Goal: Transaction & Acquisition: Purchase product/service

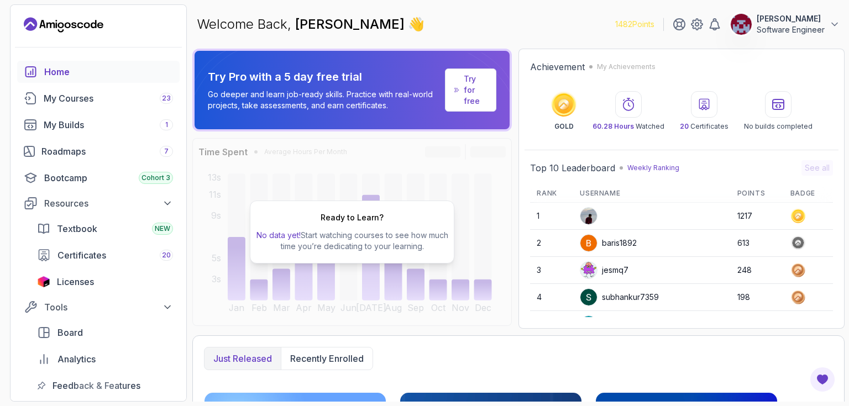
click at [72, 24] on icon "Landing page" at bounding box center [73, 25] width 5 height 6
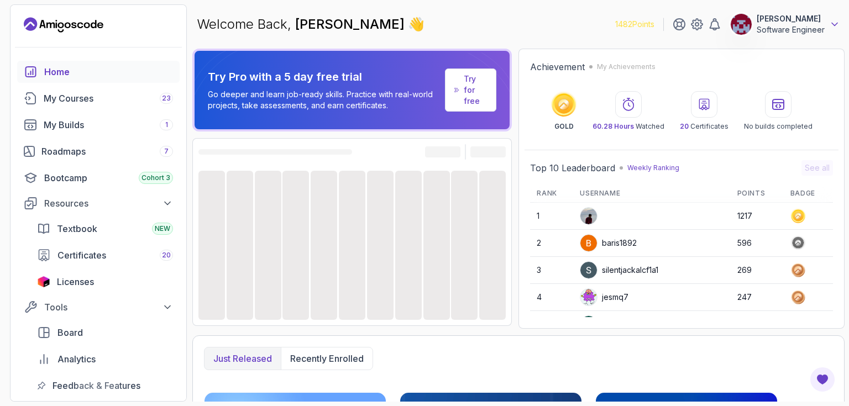
click at [830, 19] on icon at bounding box center [834, 24] width 11 height 11
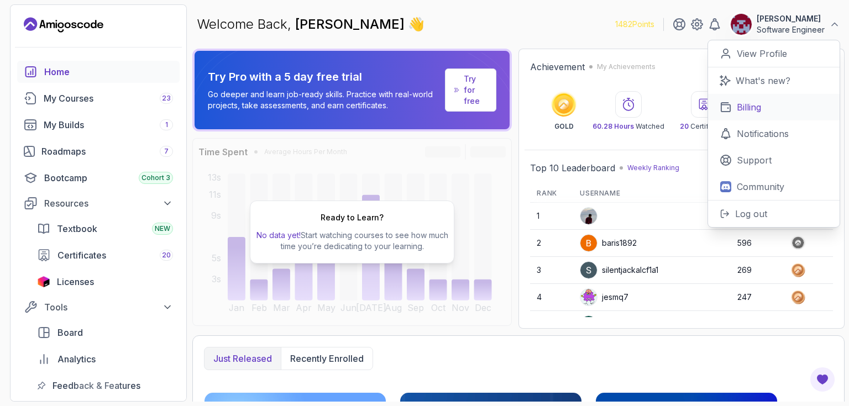
click at [758, 107] on p "Billing" at bounding box center [749, 107] width 24 height 13
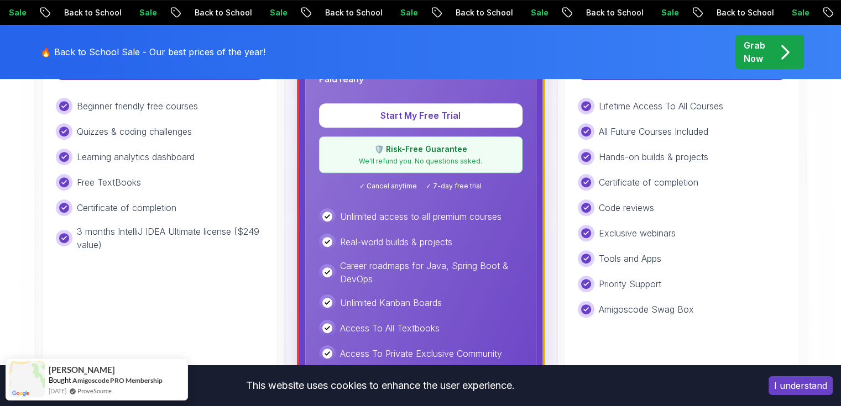
scroll to position [221, 0]
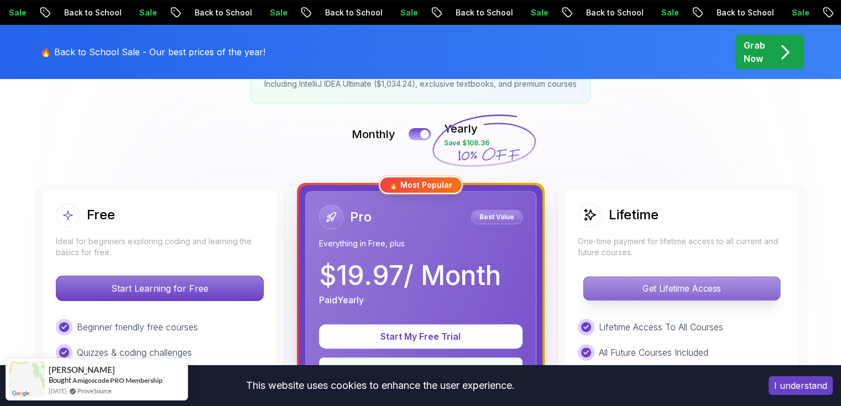
click at [696, 285] on p "Get Lifetime Access" at bounding box center [681, 288] width 196 height 23
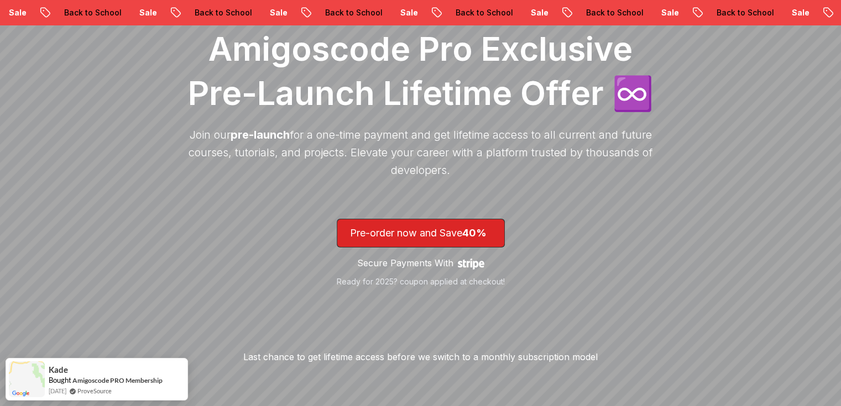
scroll to position [166, 0]
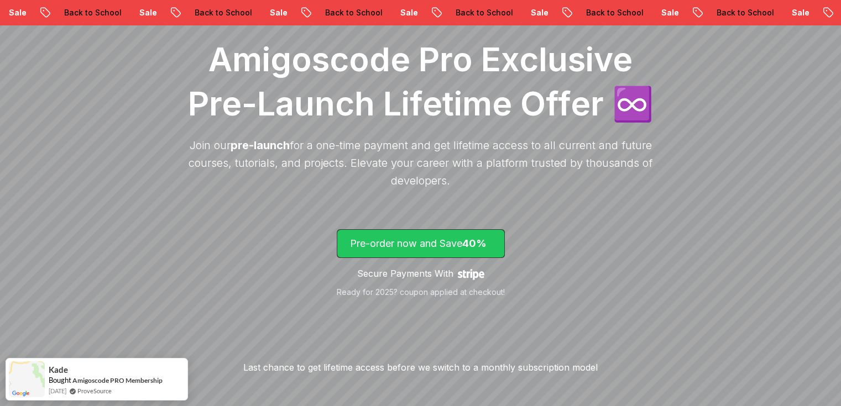
click at [442, 250] on p "Pre-order now and Save 40%" at bounding box center [421, 243] width 142 height 15
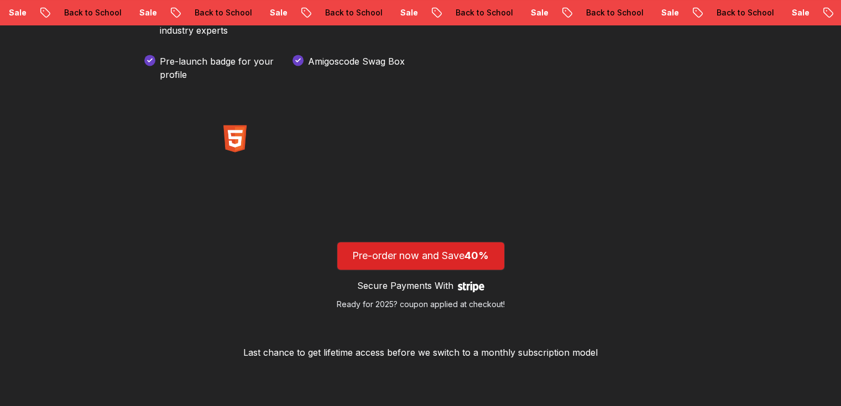
scroll to position [1752, 0]
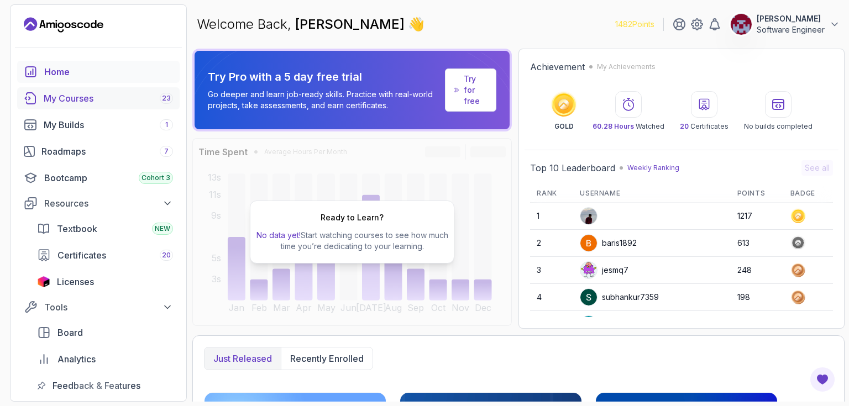
click at [70, 98] on div "My Courses 23" at bounding box center [108, 98] width 129 height 13
